Goal: Transaction & Acquisition: Subscribe to service/newsletter

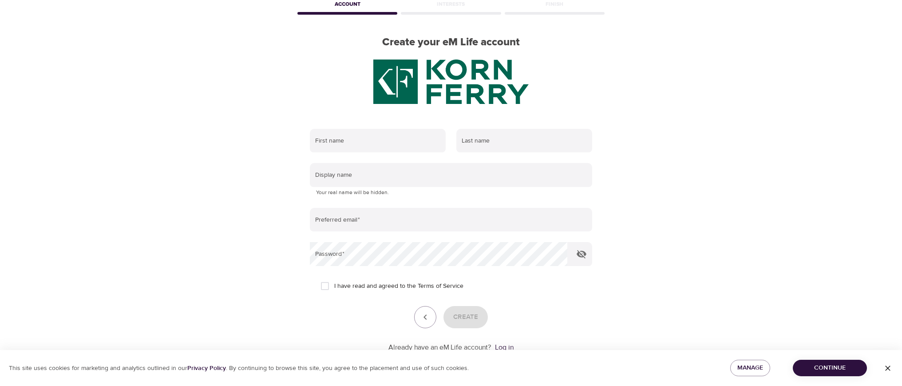
scroll to position [75, 0]
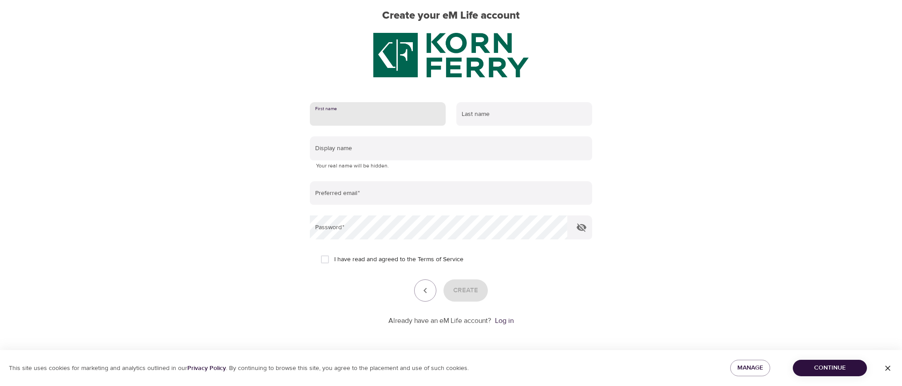
click at [353, 113] on input "text" at bounding box center [378, 114] width 136 height 24
type input "[PERSON_NAME]"
type input "[EMAIL_ADDRESS][DOMAIN_NAME]"
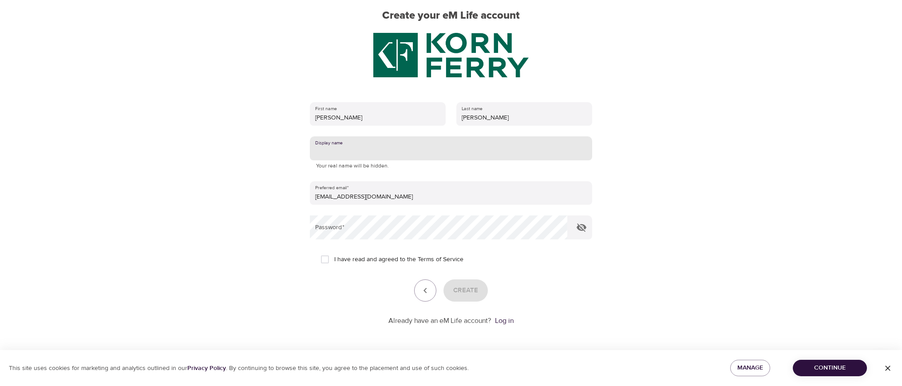
click at [388, 150] on input "text" at bounding box center [451, 148] width 282 height 24
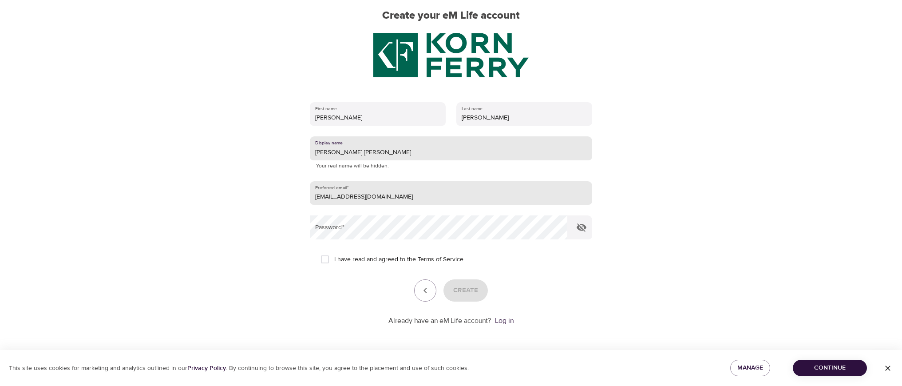
type input "[PERSON_NAME] [PERSON_NAME]"
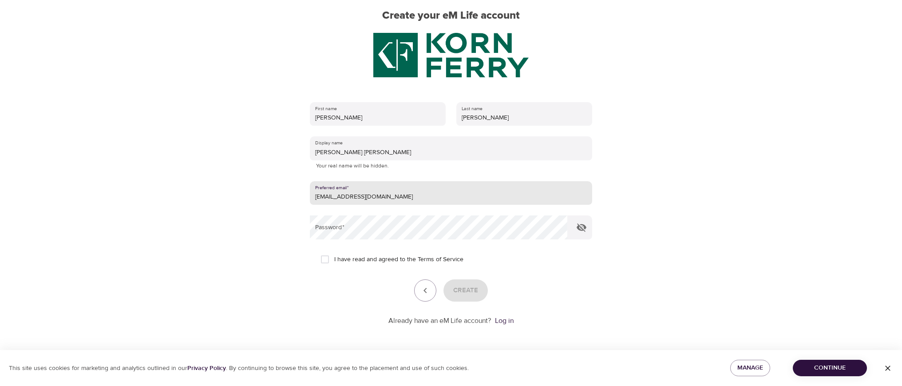
drag, startPoint x: 386, startPoint y: 195, endPoint x: 264, endPoint y: 193, distance: 122.0
click at [264, 193] on div "User Profile Account Interests Finish Create your eM Life account First name [P…" at bounding box center [451, 118] width 506 height 386
type input "[EMAIL_ADDRESS][PERSON_NAME][DOMAIN_NAME]"
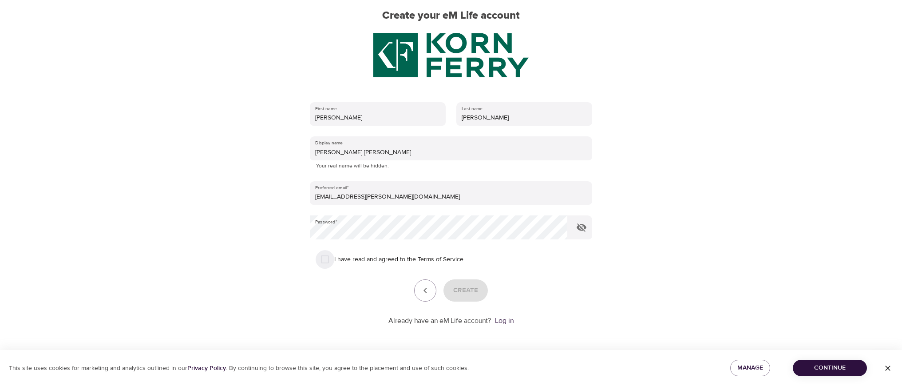
click at [329, 260] on input "I have read and agreed to the Terms of Service" at bounding box center [324, 259] width 19 height 19
checkbox input "true"
click at [465, 287] on span "Create" at bounding box center [465, 290] width 25 height 12
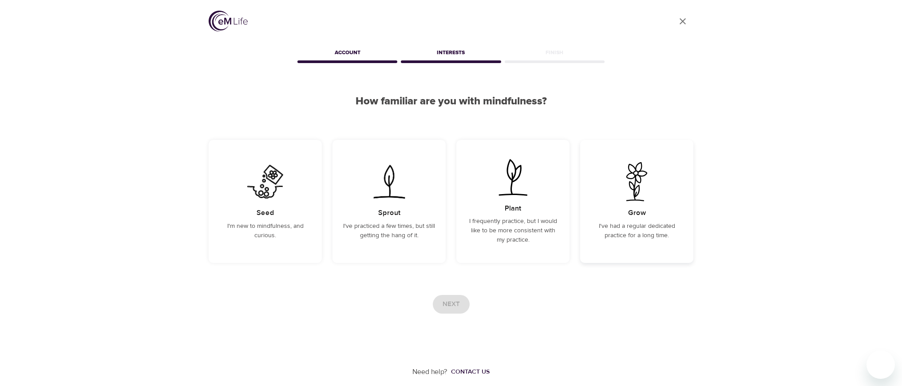
click at [622, 236] on p "I've had a regular dedicated practice for a long time." at bounding box center [637, 230] width 92 height 19
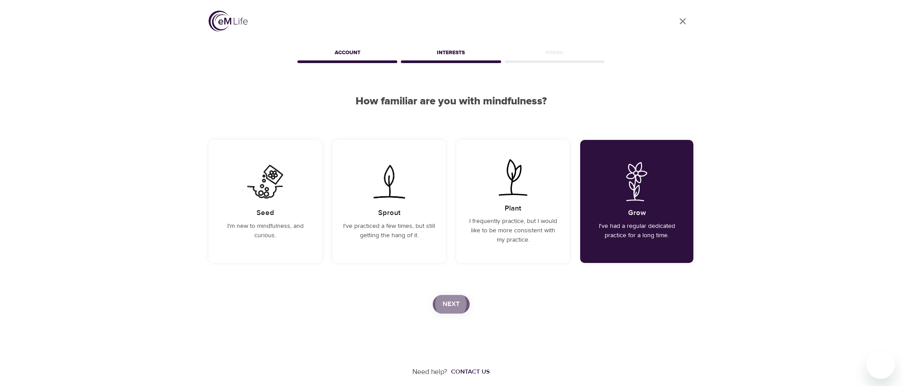
click at [438, 307] on button "Next" at bounding box center [451, 304] width 37 height 19
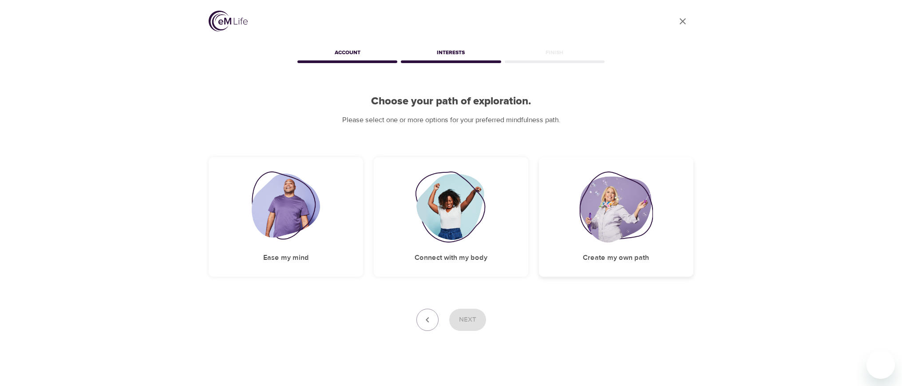
click at [602, 248] on div "Create my own path" at bounding box center [616, 216] width 154 height 119
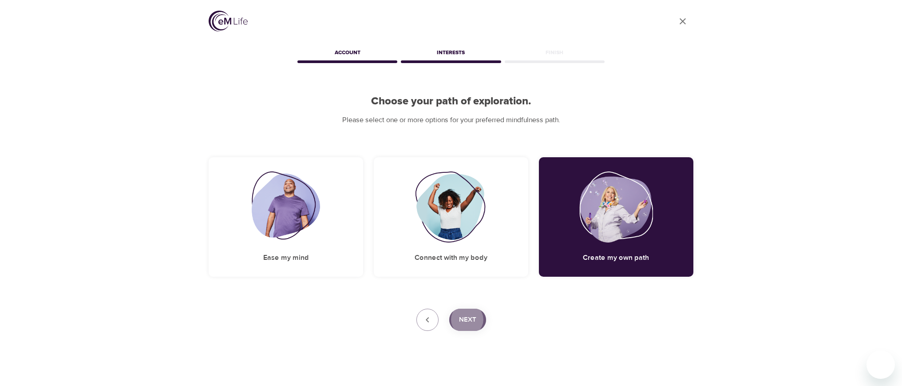
click at [481, 322] on button "Next" at bounding box center [467, 319] width 37 height 22
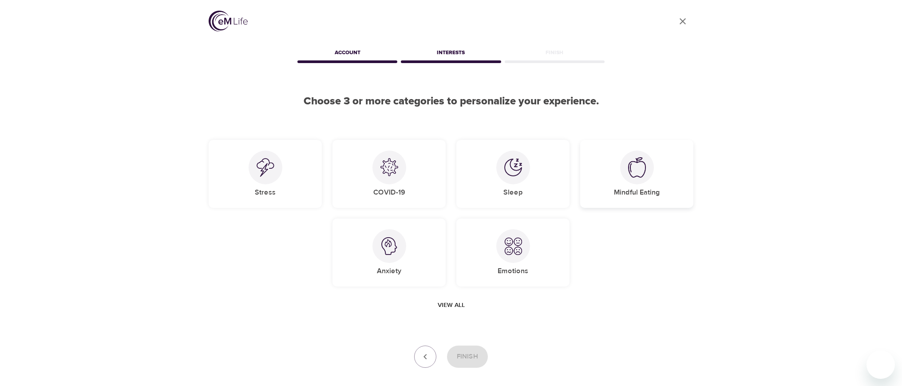
click at [627, 175] on div at bounding box center [637, 167] width 34 height 34
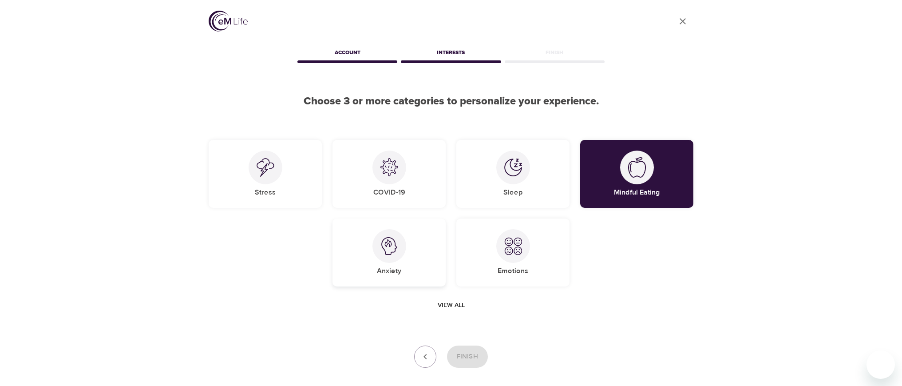
click at [423, 264] on div "Anxiety" at bounding box center [388, 252] width 113 height 68
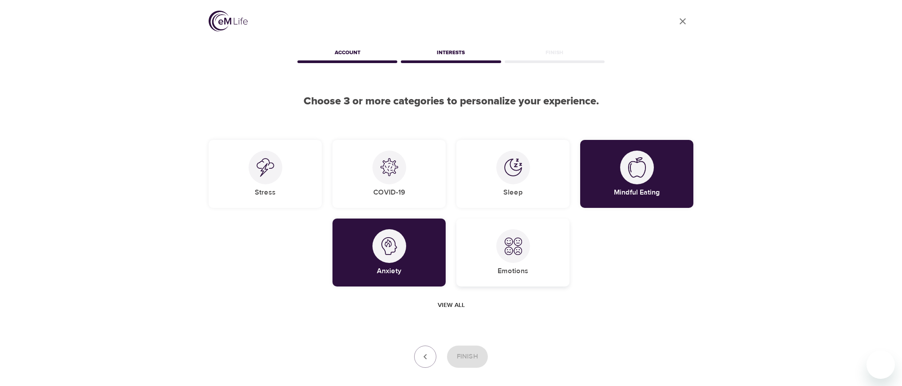
click at [493, 268] on div "Emotions" at bounding box center [512, 252] width 113 height 68
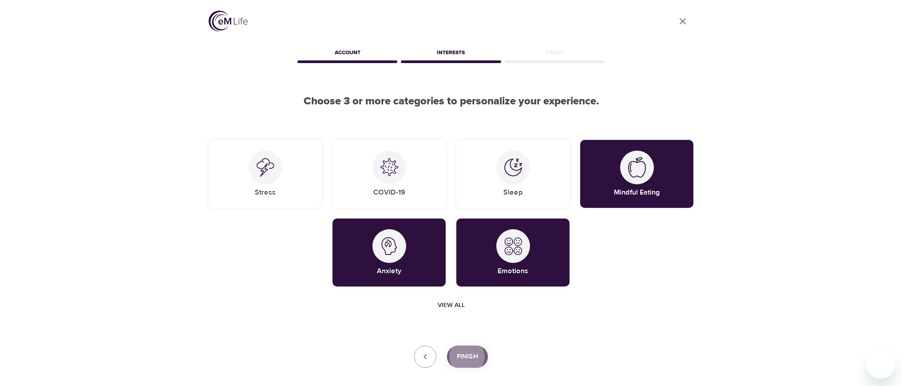
click at [461, 354] on span "Finish" at bounding box center [467, 357] width 21 height 12
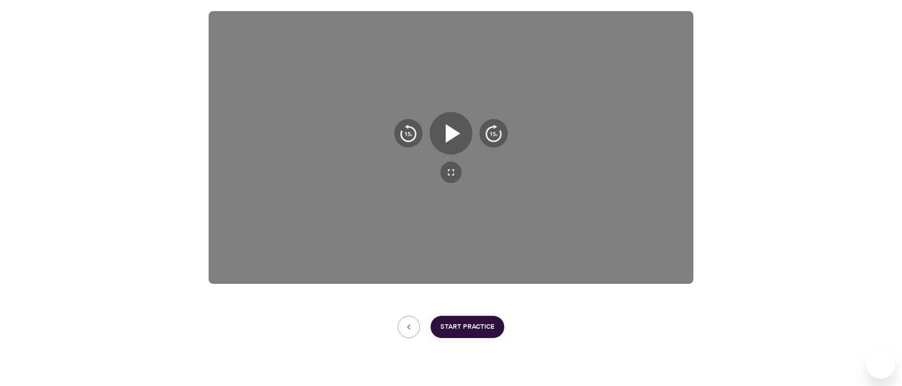
scroll to position [161, 0]
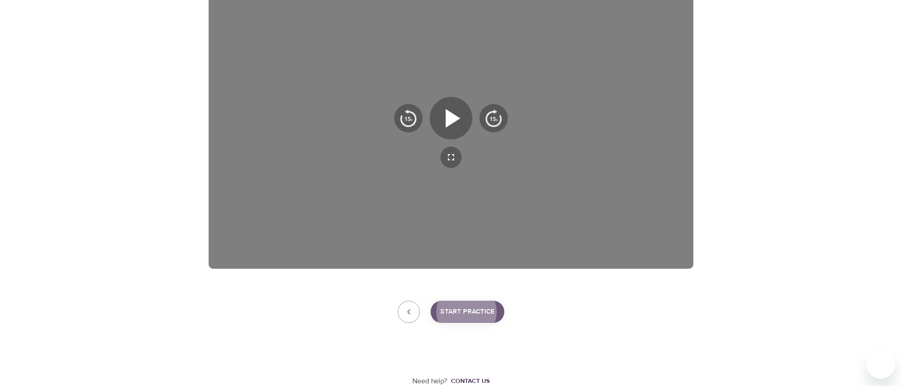
click at [478, 316] on span "Start Practice" at bounding box center [467, 312] width 54 height 12
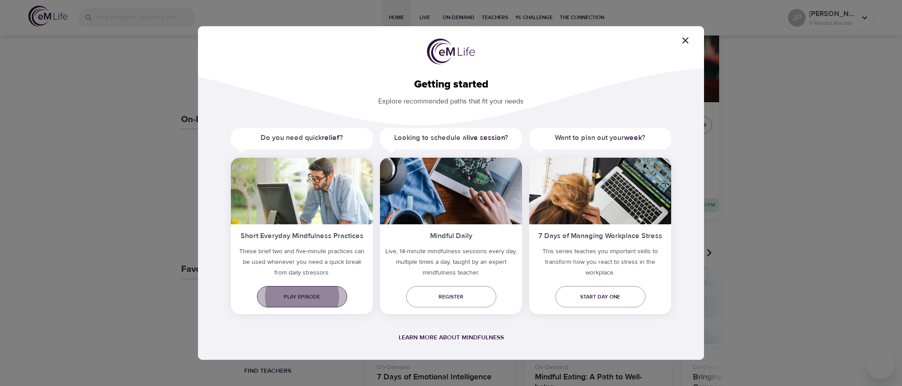
click at [315, 294] on span "Play episode" at bounding box center [302, 296] width 76 height 9
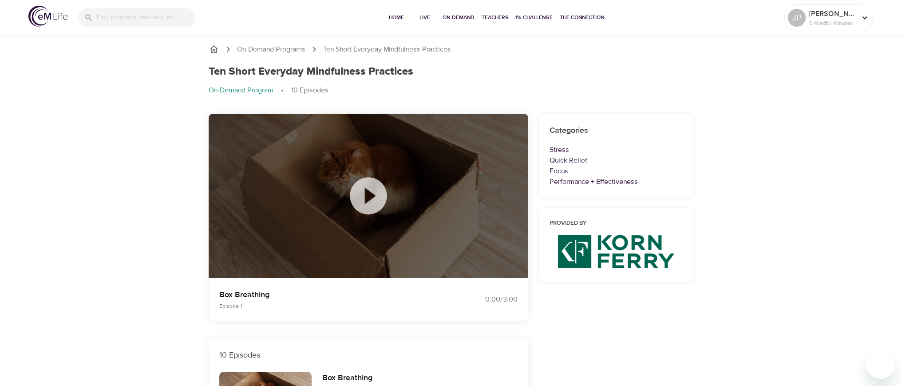
click at [364, 205] on icon at bounding box center [368, 195] width 37 height 37
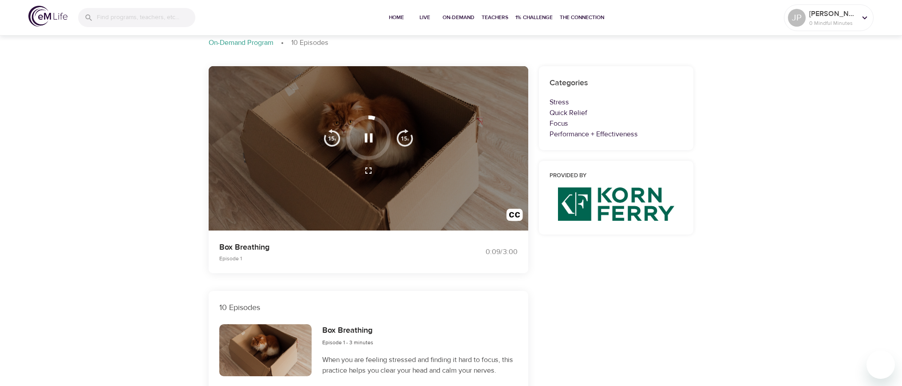
scroll to position [44, 0]
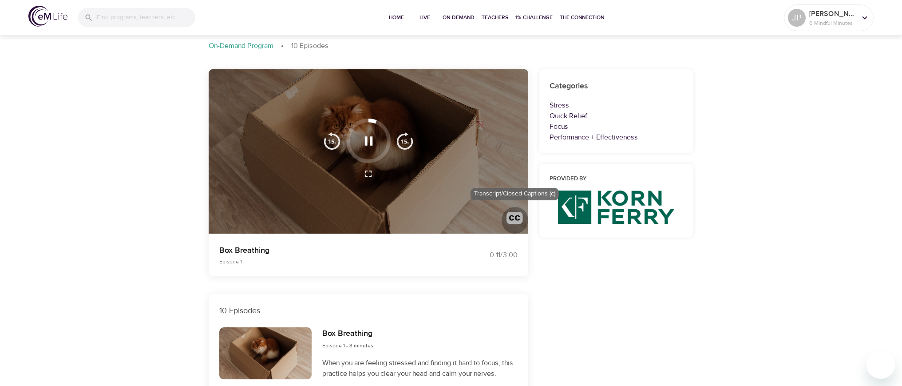
click at [515, 219] on img "button" at bounding box center [514, 220] width 16 height 16
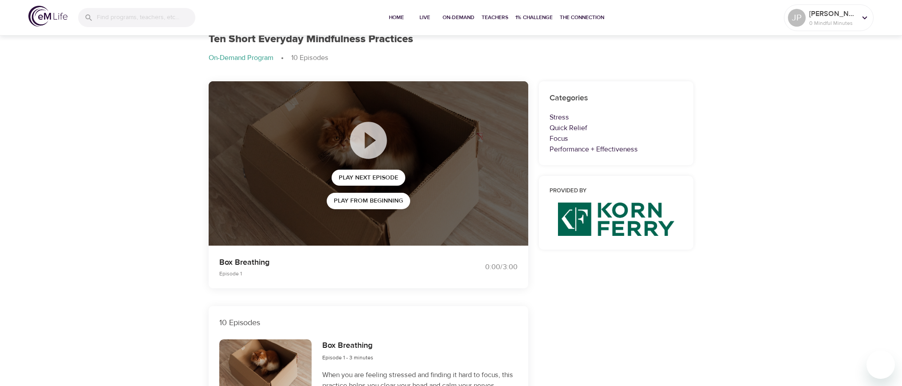
scroll to position [0, 0]
